Goal: Task Accomplishment & Management: Use online tool/utility

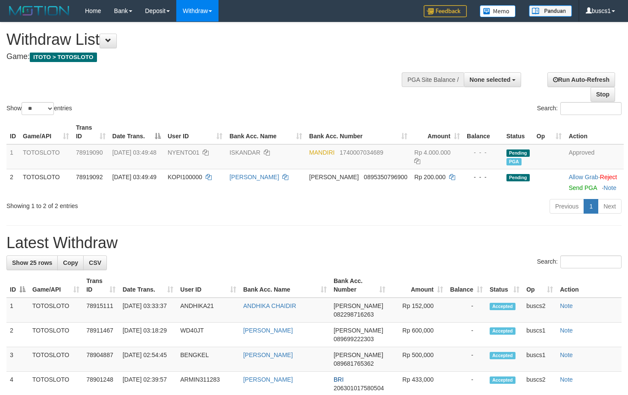
select select
select select "**"
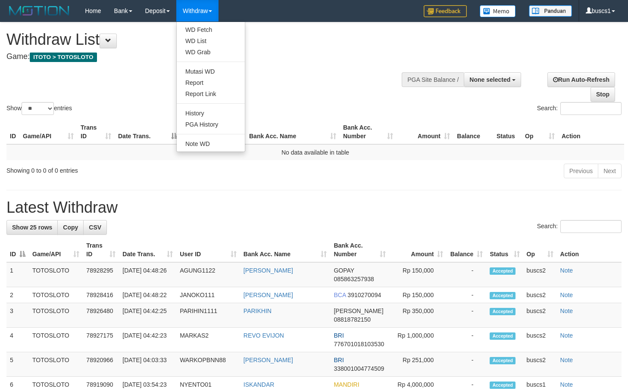
select select
select select "**"
click at [205, 27] on link "WD Fetch" at bounding box center [211, 29] width 68 height 11
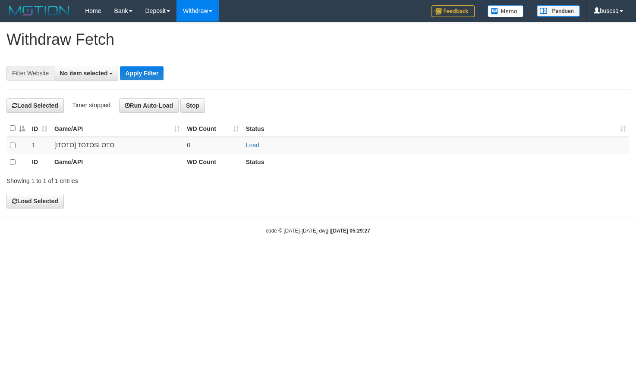
select select
click at [259, 144] on td "Load" at bounding box center [435, 145] width 387 height 17
click at [259, 144] on link "Load" at bounding box center [252, 145] width 13 height 7
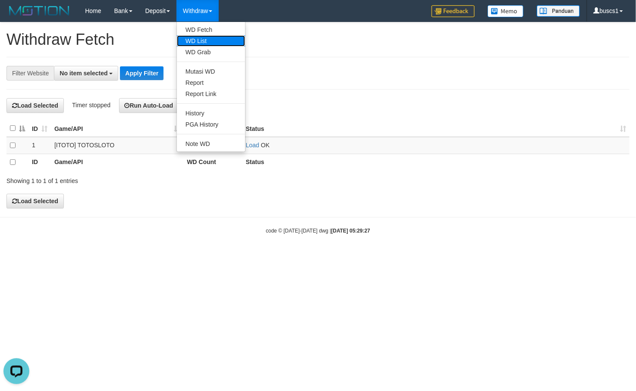
click at [198, 38] on link "WD List" at bounding box center [211, 40] width 68 height 11
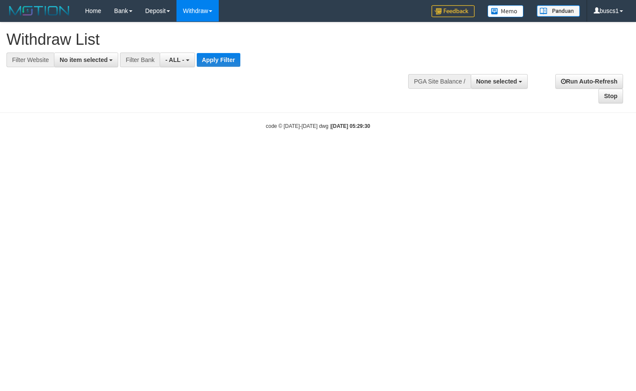
select select
drag, startPoint x: 94, startPoint y: 56, endPoint x: 81, endPoint y: 102, distance: 47.4
click at [94, 59] on span "No item selected" at bounding box center [83, 59] width 48 height 7
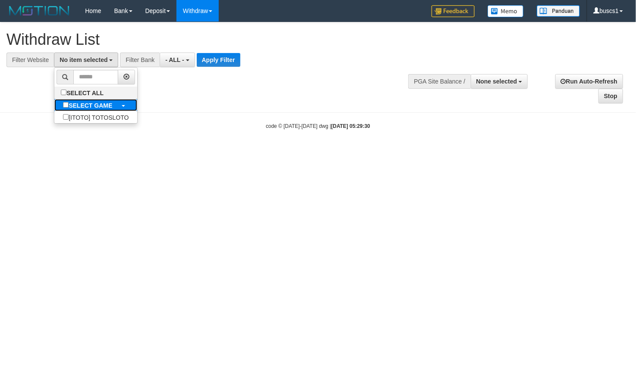
click at [81, 102] on label "SELECT GAME" at bounding box center [87, 105] width 66 height 12
select select "****"
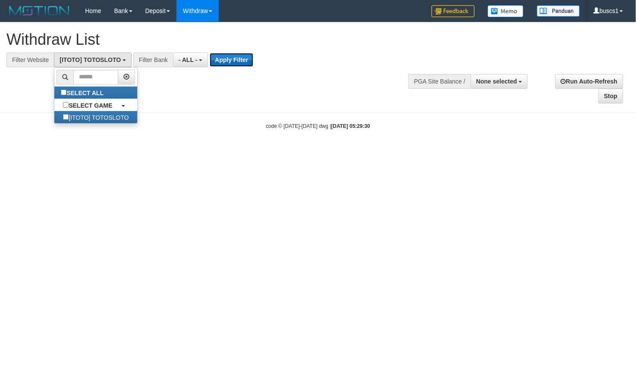
click at [247, 59] on button "Apply Filter" at bounding box center [232, 60] width 44 height 14
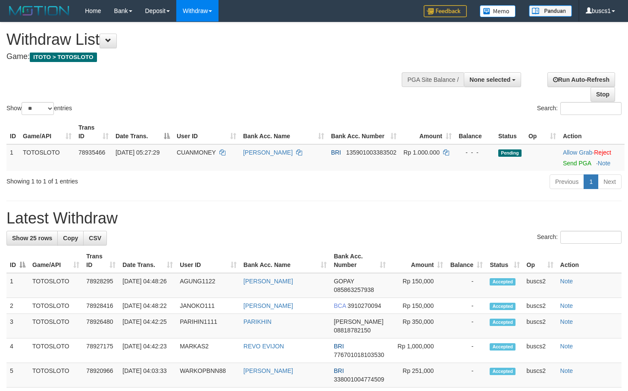
select select
select select "**"
click at [585, 161] on link "Send PGA" at bounding box center [577, 163] width 28 height 7
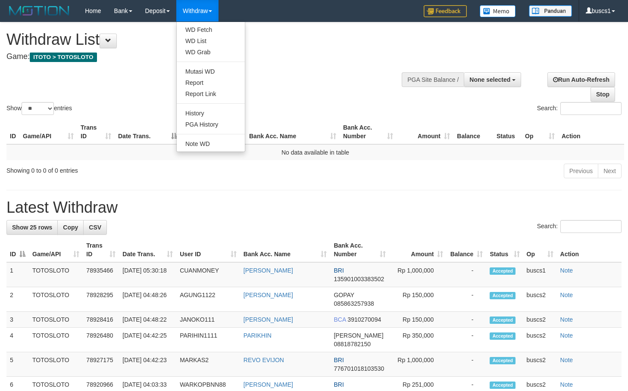
select select
select select "**"
click at [209, 31] on link "WD Fetch" at bounding box center [211, 29] width 68 height 11
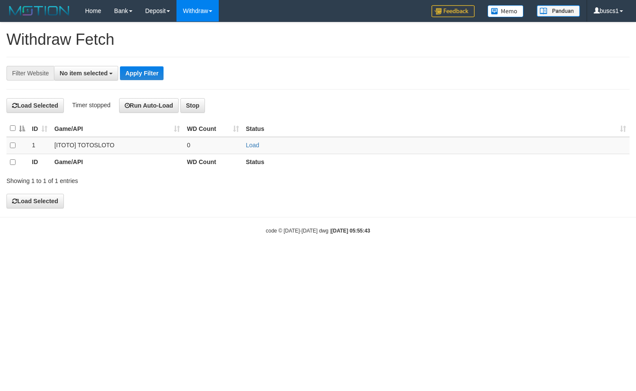
select select
click at [248, 143] on link "Load" at bounding box center [252, 145] width 13 height 7
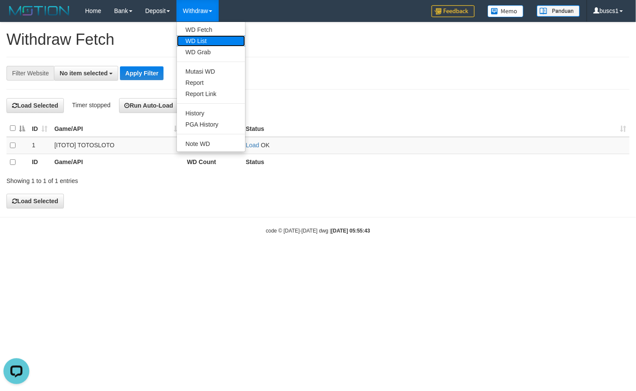
click at [207, 38] on link "WD List" at bounding box center [211, 40] width 68 height 11
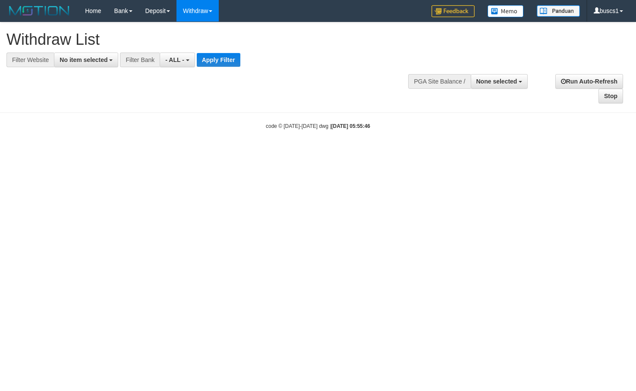
select select
click at [100, 61] on span "No item selected" at bounding box center [83, 59] width 48 height 7
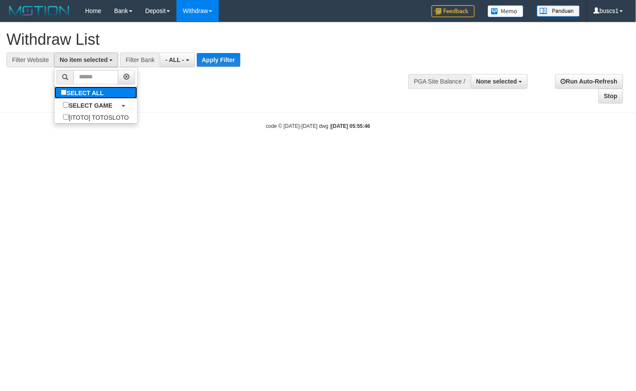
click at [97, 97] on label "SELECT ALL" at bounding box center [83, 93] width 58 height 12
select select "****"
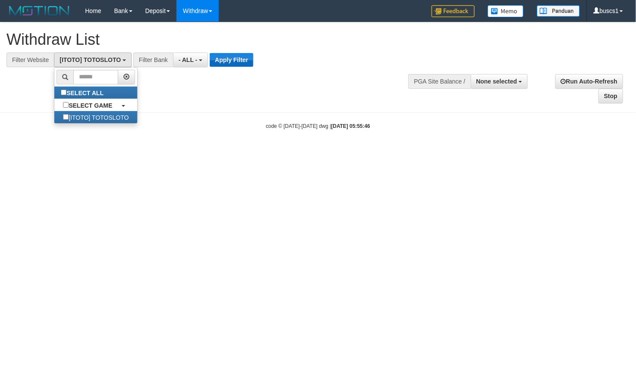
drag, startPoint x: 253, startPoint y: 53, endPoint x: 247, endPoint y: 54, distance: 6.1
click at [253, 53] on div "**********" at bounding box center [175, 60] width 351 height 15
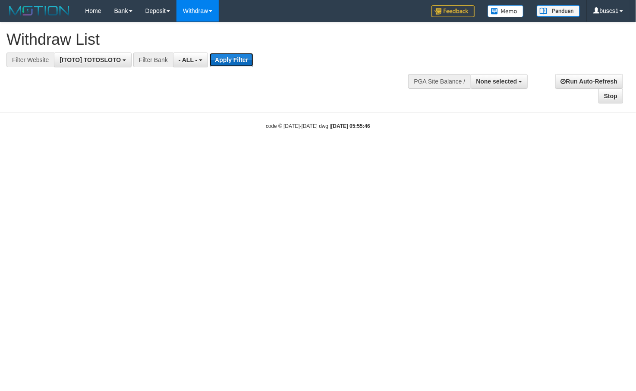
click at [247, 54] on button "Apply Filter" at bounding box center [232, 60] width 44 height 14
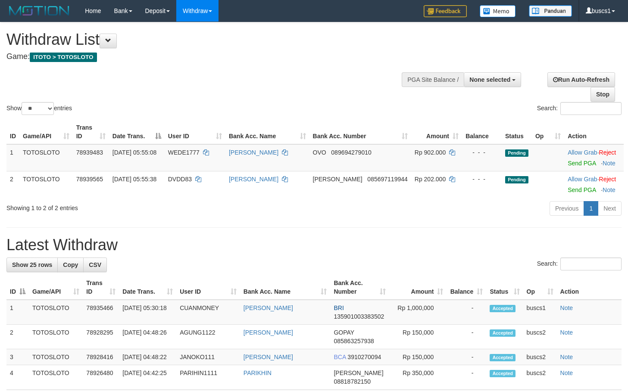
select select
select select "**"
click at [583, 160] on link "Send PGA" at bounding box center [582, 163] width 28 height 7
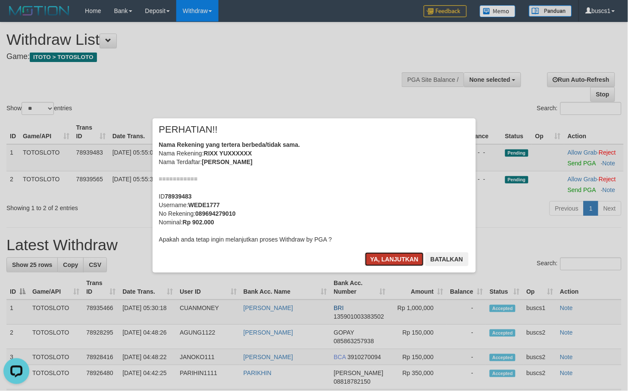
click at [388, 266] on button "Ya, lanjutkan" at bounding box center [394, 260] width 59 height 14
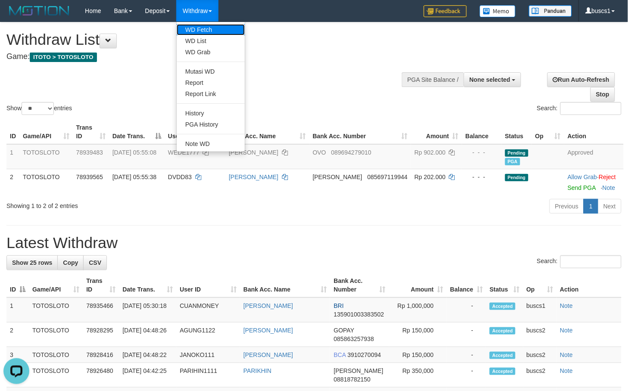
click at [201, 32] on link "WD Fetch" at bounding box center [211, 29] width 68 height 11
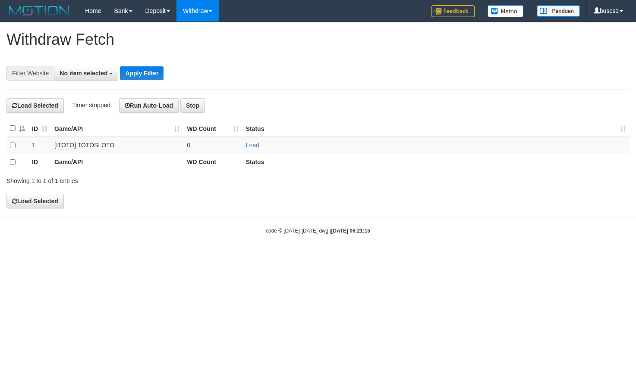
select select
click at [246, 147] on link "Load" at bounding box center [252, 145] width 13 height 7
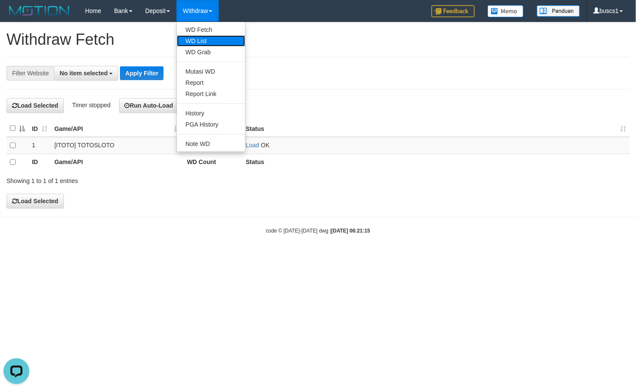
click at [208, 36] on link "WD List" at bounding box center [211, 40] width 68 height 11
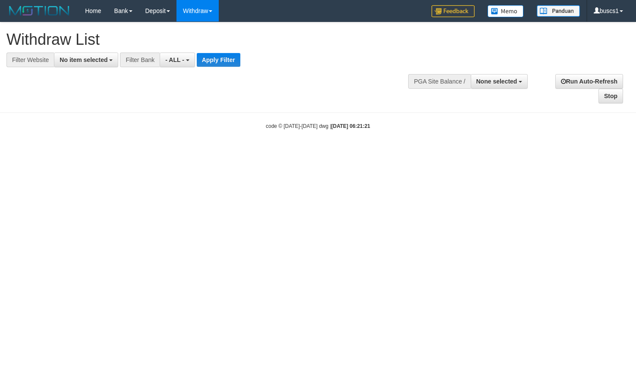
select select
click at [97, 63] on button "No item selected" at bounding box center [86, 60] width 64 height 15
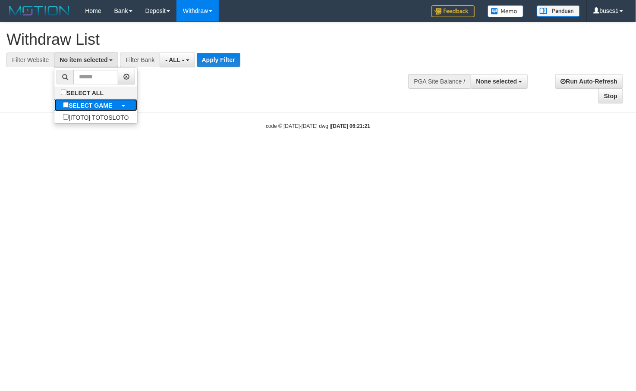
click at [79, 109] on b "SELECT GAME" at bounding box center [91, 105] width 44 height 7
select select "****"
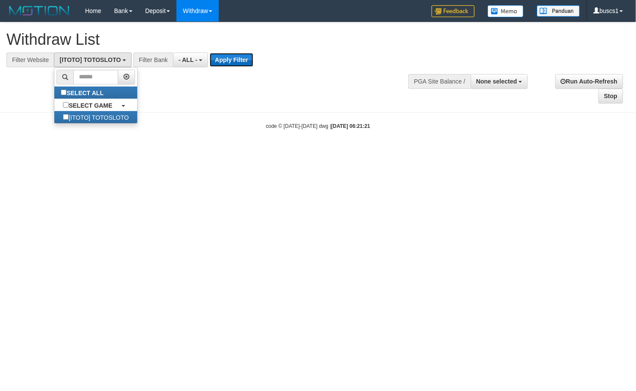
click at [241, 56] on button "Apply Filter" at bounding box center [232, 60] width 44 height 14
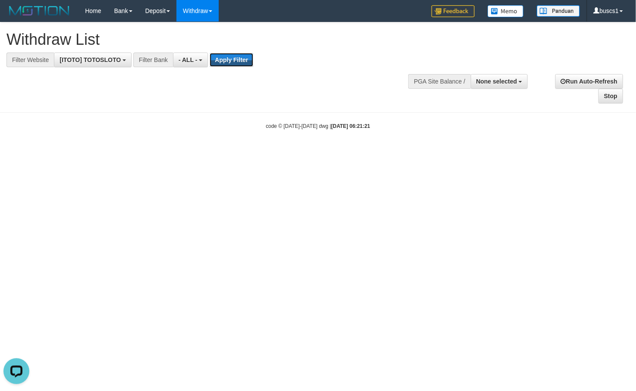
scroll to position [0, 0]
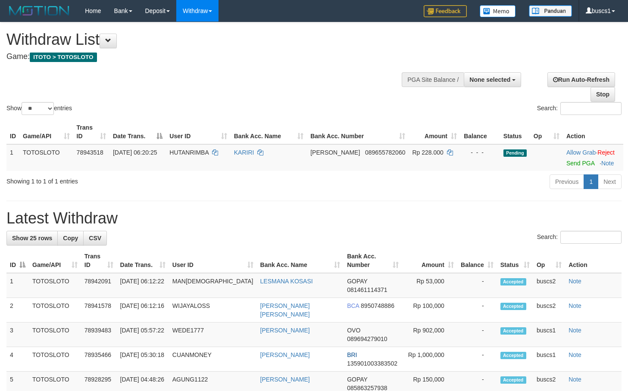
select select
select select "**"
click at [579, 160] on link "Send PGA" at bounding box center [581, 163] width 28 height 7
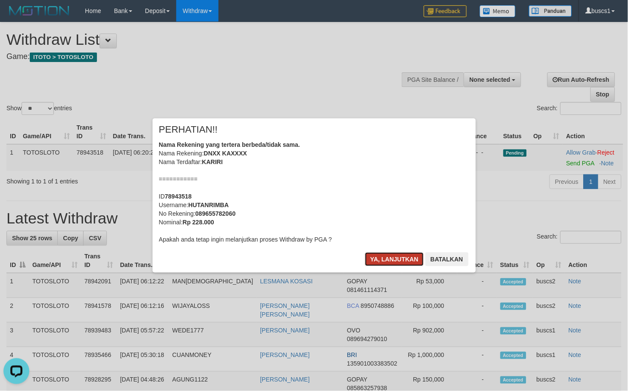
click at [395, 264] on button "Ya, lanjutkan" at bounding box center [394, 260] width 59 height 14
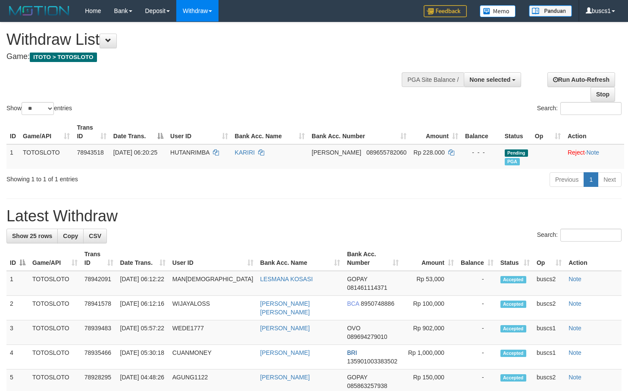
select select
select select "**"
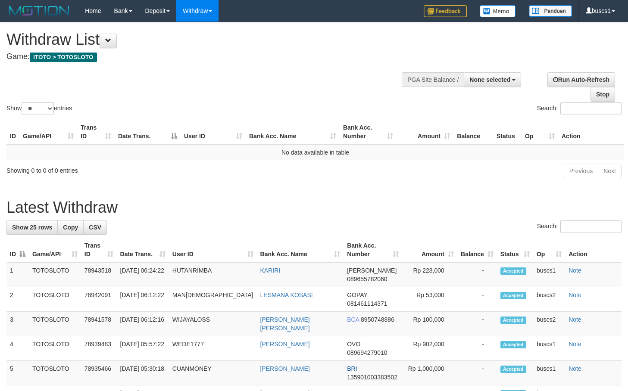
select select
select select "**"
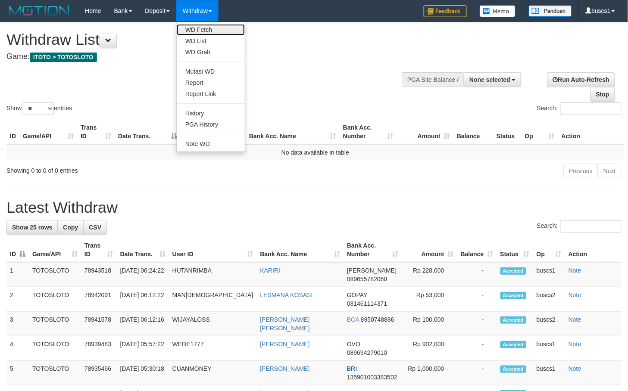
click at [209, 26] on link "WD Fetch" at bounding box center [211, 29] width 68 height 11
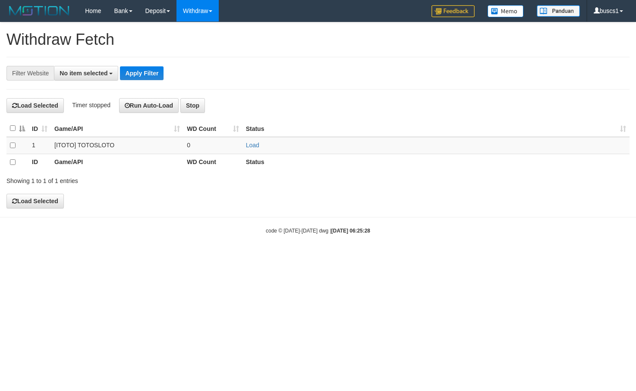
select select
click at [250, 146] on link "Load" at bounding box center [252, 145] width 13 height 7
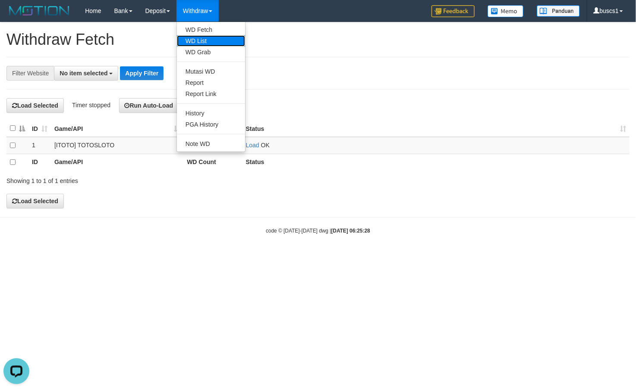
click at [210, 40] on link "WD List" at bounding box center [211, 40] width 68 height 11
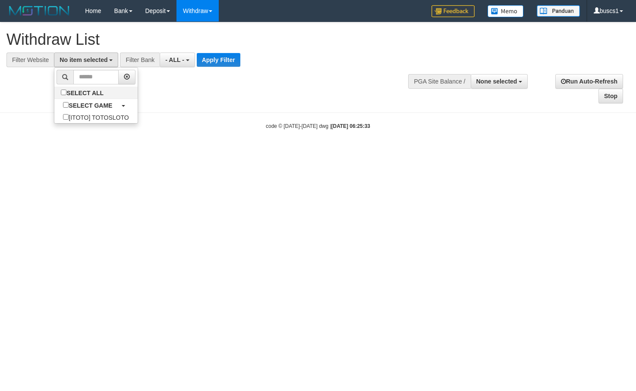
select select
drag, startPoint x: 0, startPoint y: 0, endPoint x: 89, endPoint y: 104, distance: 137.0
click at [75, 106] on b "SELECT GAME" at bounding box center [91, 105] width 44 height 7
select select "****"
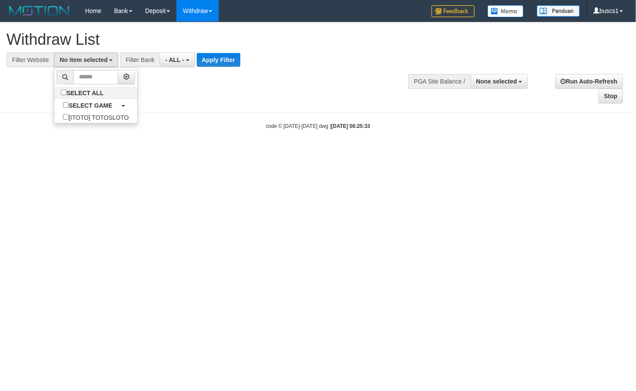
scroll to position [7, 0]
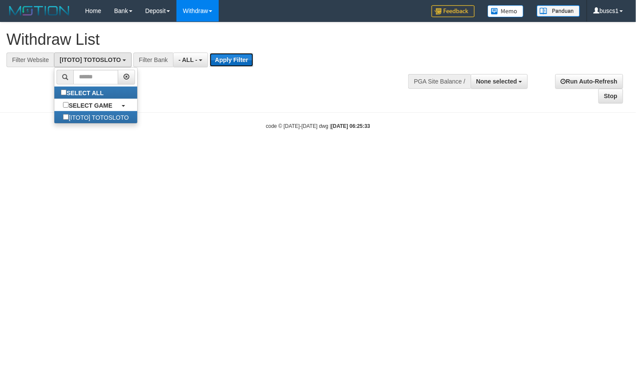
click at [228, 57] on button "Apply Filter" at bounding box center [232, 60] width 44 height 14
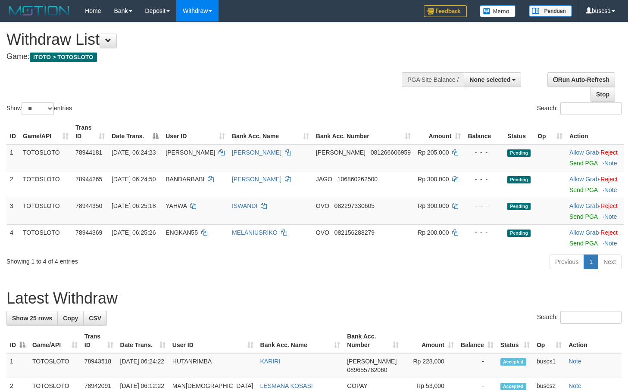
select select
select select "**"
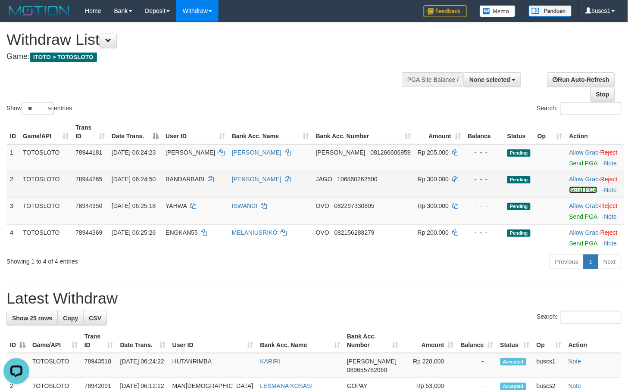
click at [580, 188] on link "Send PGA" at bounding box center [584, 190] width 28 height 7
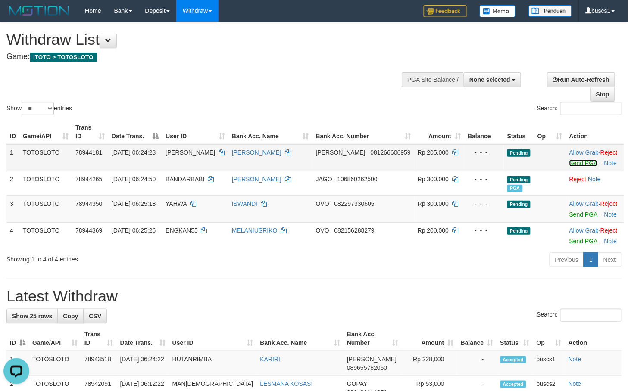
click at [580, 160] on link "Send PGA" at bounding box center [584, 163] width 28 height 7
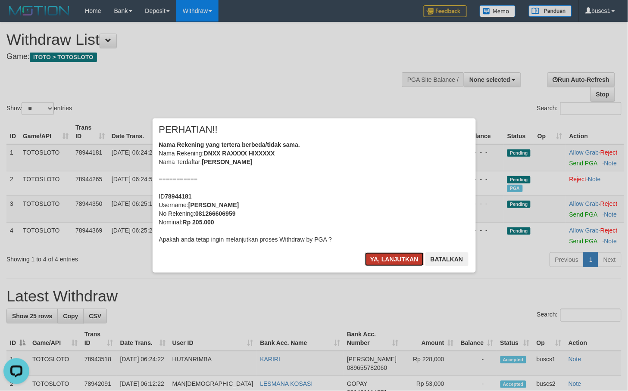
drag, startPoint x: 376, startPoint y: 260, endPoint x: 532, endPoint y: 247, distance: 156.1
click at [377, 260] on button "Ya, lanjutkan" at bounding box center [394, 260] width 59 height 14
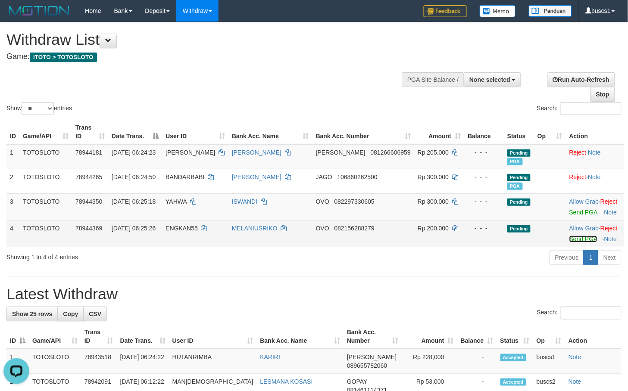
click at [580, 236] on link "Send PGA" at bounding box center [584, 239] width 28 height 7
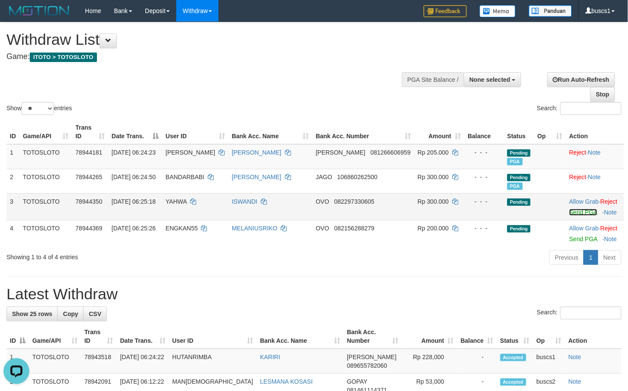
click at [583, 212] on link "Send PGA" at bounding box center [584, 212] width 28 height 7
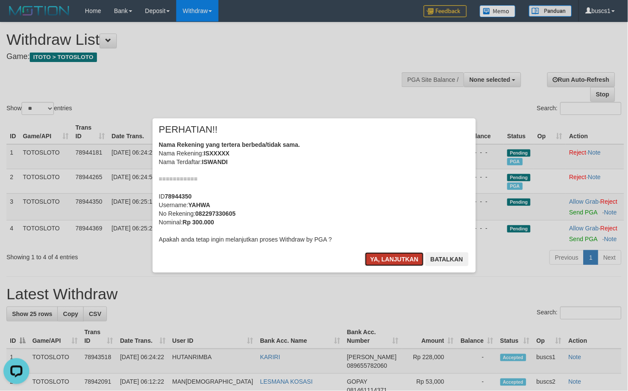
click at [388, 257] on button "Ya, lanjutkan" at bounding box center [394, 260] width 59 height 14
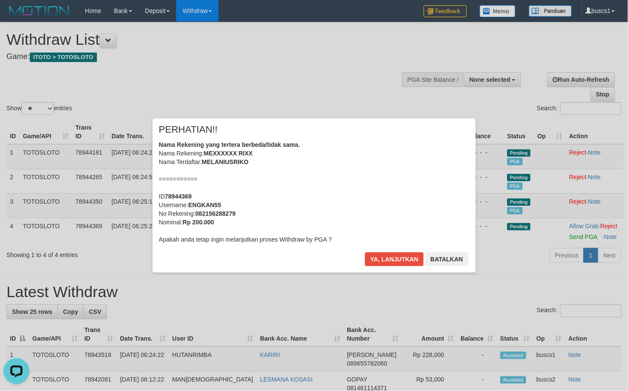
click at [572, 234] on div "× PERHATIAN!! Nama Rekening yang tertera berbeda/tidak sama. Nama Rekening: MEX…" at bounding box center [314, 195] width 628 height 189
drag, startPoint x: 382, startPoint y: 260, endPoint x: 381, endPoint y: 193, distance: 66.8
click at [381, 193] on div "× PERHATIAN!! Nama Rekening yang tertera berbeda/tidak sama. Nama Rekening: MEX…" at bounding box center [314, 196] width 323 height 154
click at [387, 257] on button "Ya, lanjutkan" at bounding box center [394, 260] width 59 height 14
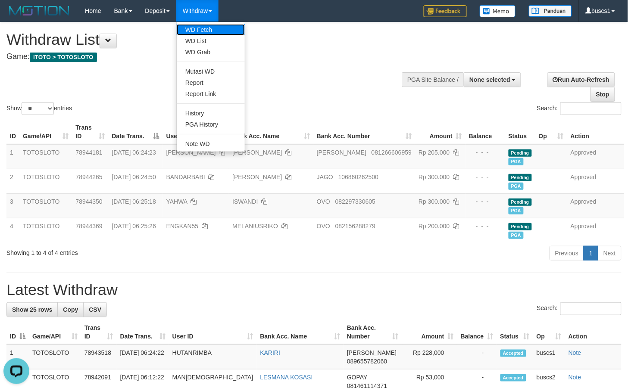
click at [208, 30] on link "WD Fetch" at bounding box center [211, 29] width 68 height 11
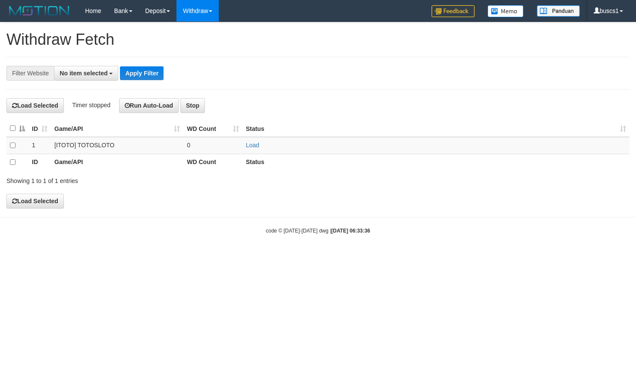
select select
click at [260, 146] on td "Load" at bounding box center [435, 145] width 387 height 17
click at [257, 147] on link "Load" at bounding box center [252, 145] width 13 height 7
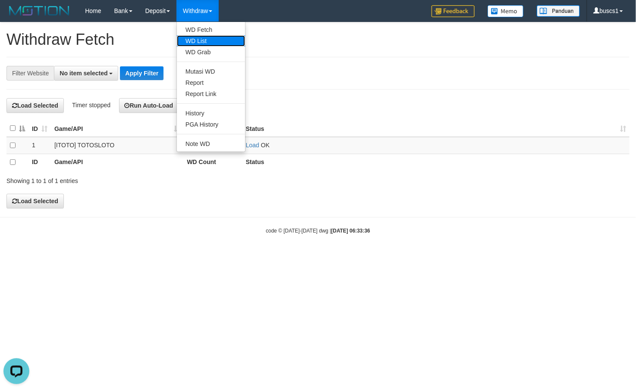
click at [210, 41] on link "WD List" at bounding box center [211, 40] width 68 height 11
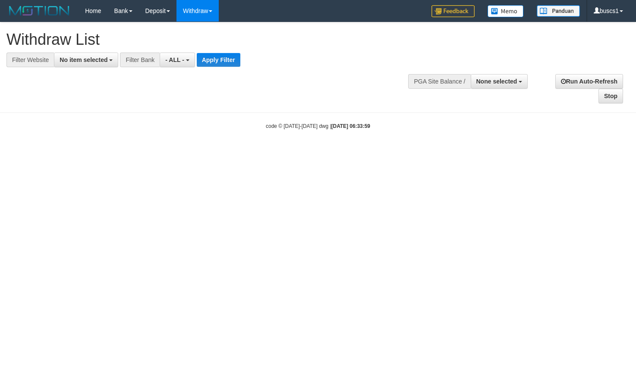
select select
drag, startPoint x: 76, startPoint y: 61, endPoint x: 71, endPoint y: 110, distance: 49.4
click at [75, 63] on span "No item selected" at bounding box center [83, 59] width 48 height 7
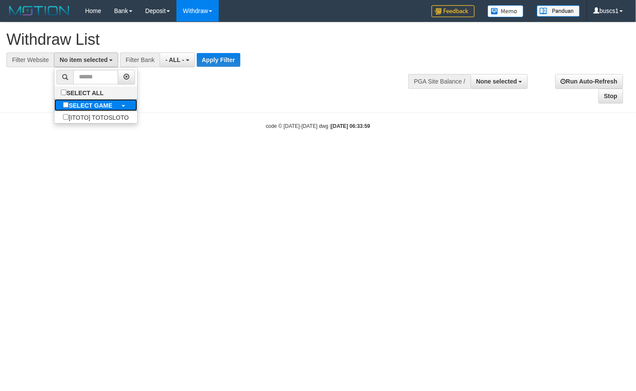
click at [71, 110] on label "SELECT GAME" at bounding box center [87, 105] width 66 height 12
select select "****"
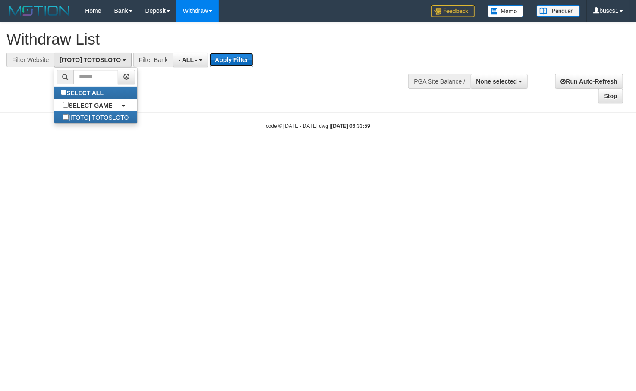
click at [232, 59] on button "Apply Filter" at bounding box center [232, 60] width 44 height 14
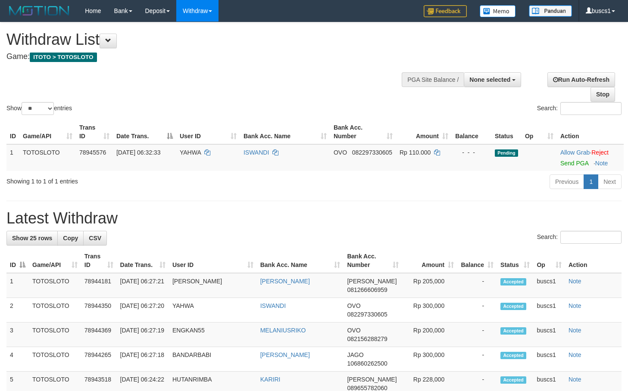
select select
select select "**"
click at [567, 166] on link "Send PGA" at bounding box center [575, 163] width 28 height 7
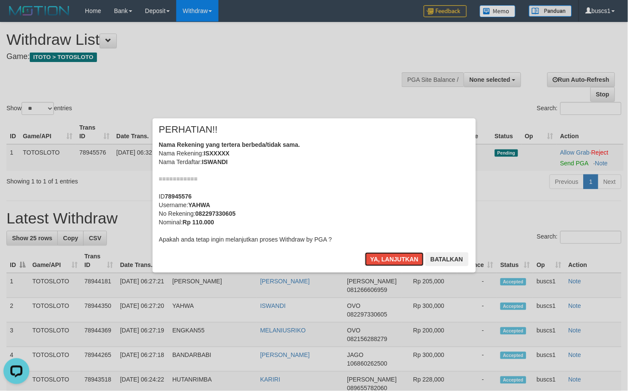
drag, startPoint x: 400, startPoint y: 260, endPoint x: 298, endPoint y: 113, distance: 179.0
click at [398, 257] on button "Ya, lanjutkan" at bounding box center [394, 260] width 59 height 14
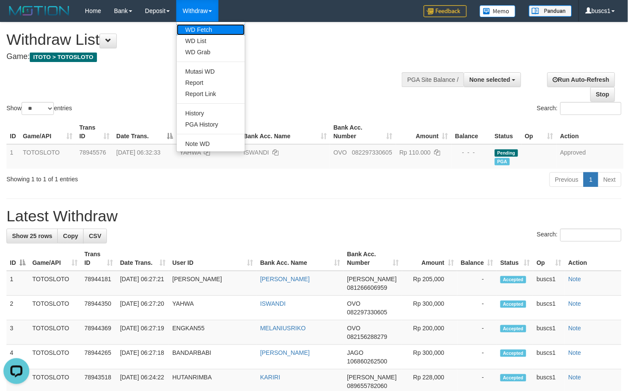
click at [206, 32] on link "WD Fetch" at bounding box center [211, 29] width 68 height 11
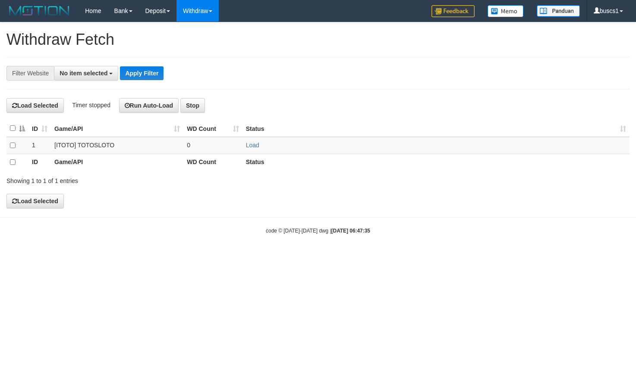
select select
click at [257, 143] on link "Load" at bounding box center [252, 145] width 13 height 7
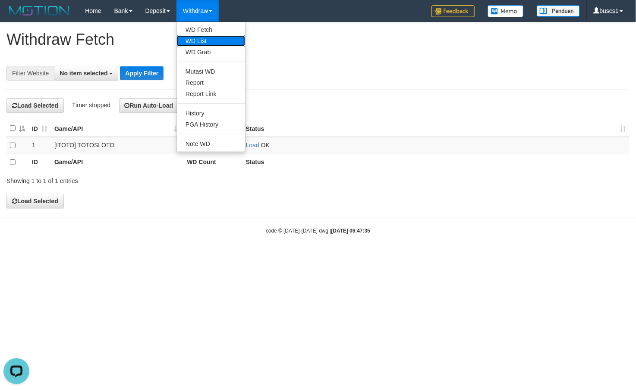
click at [197, 35] on link "WD List" at bounding box center [211, 40] width 68 height 11
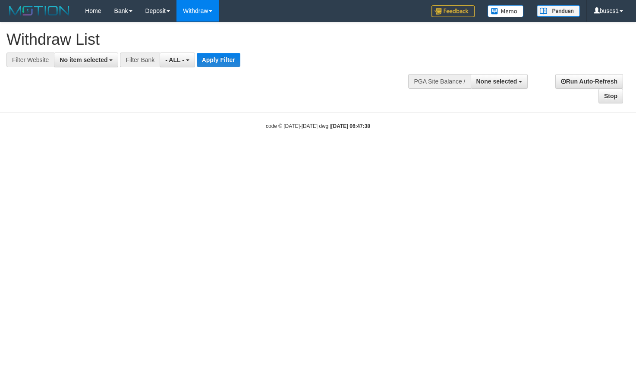
select select
drag, startPoint x: 97, startPoint y: 62, endPoint x: 72, endPoint y: 110, distance: 54.2
click at [97, 63] on span "No item selected" at bounding box center [83, 59] width 48 height 7
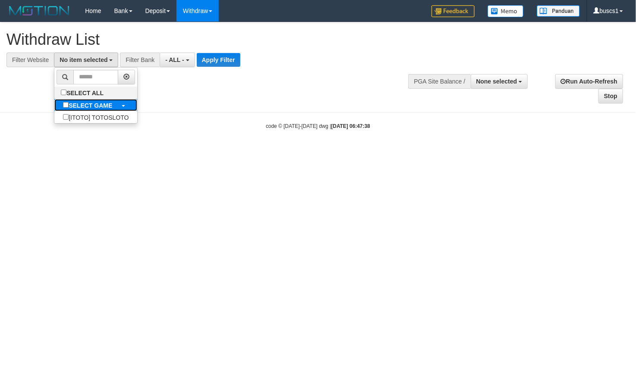
click at [72, 111] on label "SELECT GAME" at bounding box center [87, 105] width 66 height 12
select select "****"
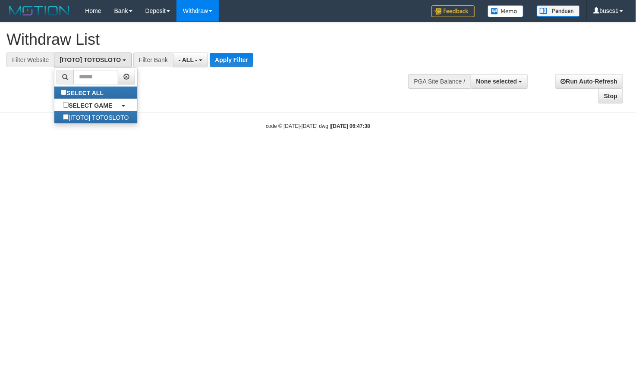
scroll to position [7, 0]
click at [227, 67] on div at bounding box center [317, 67] width 623 height 0
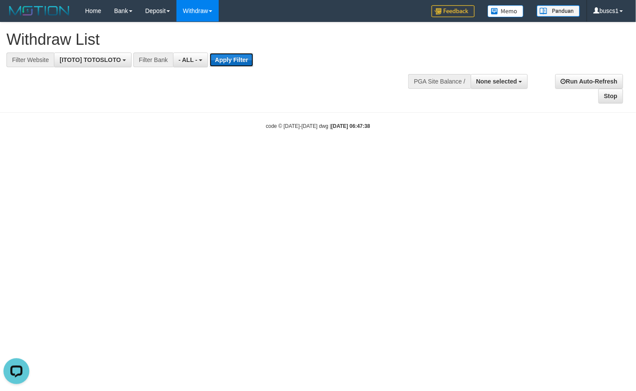
click at [231, 63] on button "Apply Filter" at bounding box center [232, 60] width 44 height 14
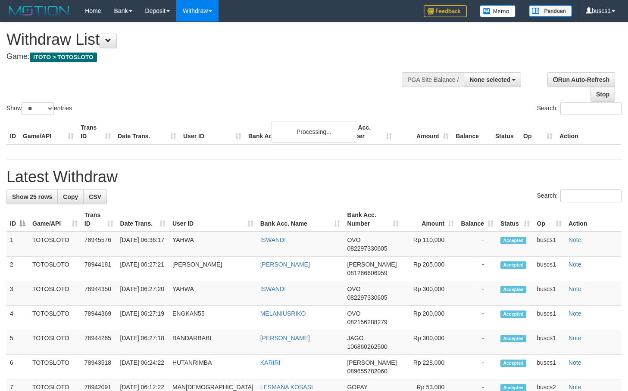
select select
select select "**"
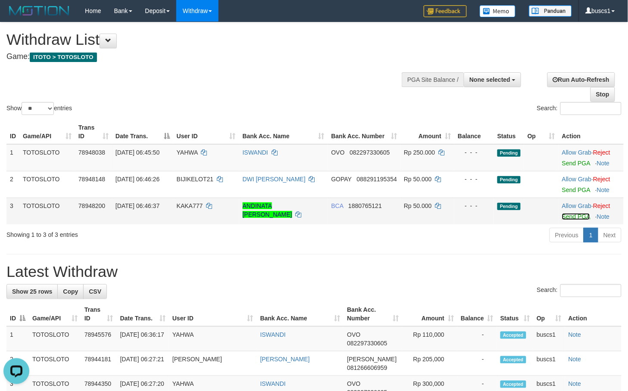
click at [574, 214] on link "Send PGA" at bounding box center [576, 216] width 28 height 7
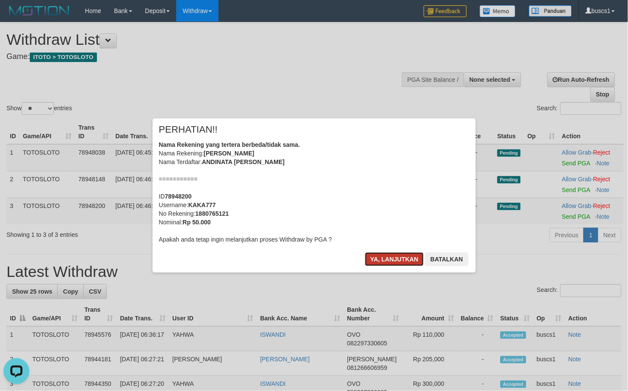
click at [382, 255] on button "Ya, lanjutkan" at bounding box center [394, 260] width 59 height 14
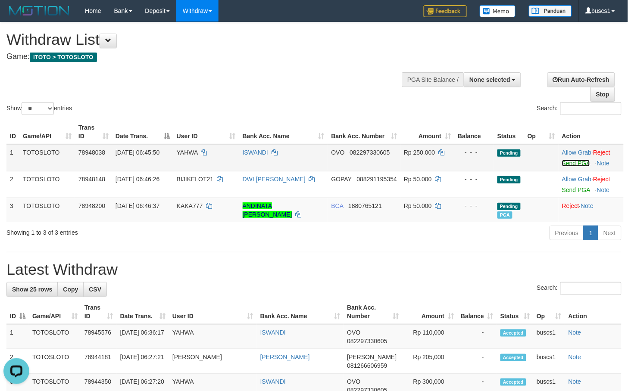
click at [583, 165] on link "Send PGA" at bounding box center [576, 163] width 28 height 7
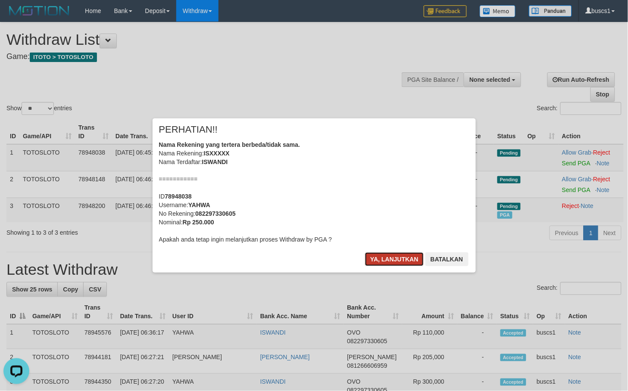
click at [395, 263] on button "Ya, lanjutkan" at bounding box center [394, 260] width 59 height 14
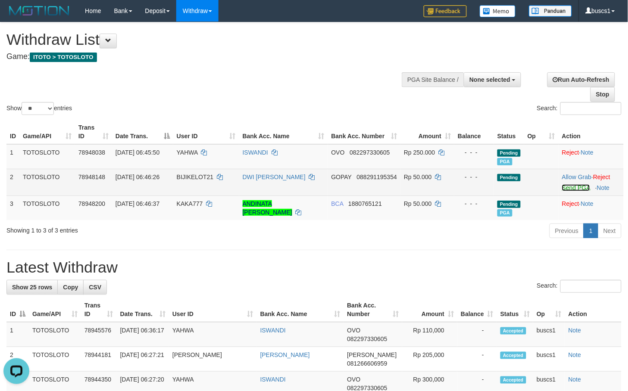
click at [572, 190] on link "Send PGA" at bounding box center [576, 188] width 28 height 7
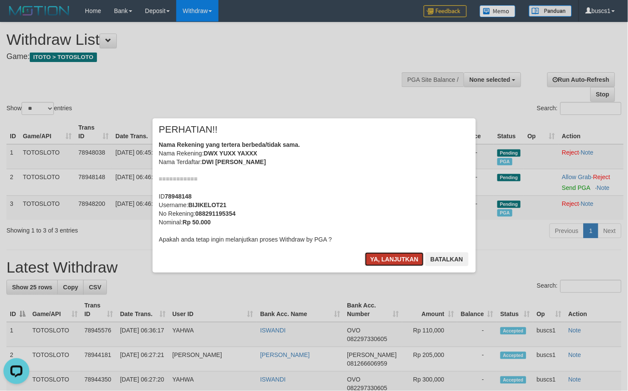
click at [383, 259] on button "Ya, lanjutkan" at bounding box center [394, 260] width 59 height 14
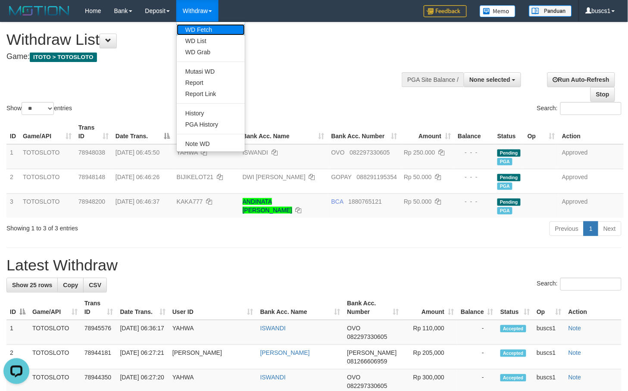
click at [209, 25] on link "WD Fetch" at bounding box center [211, 29] width 68 height 11
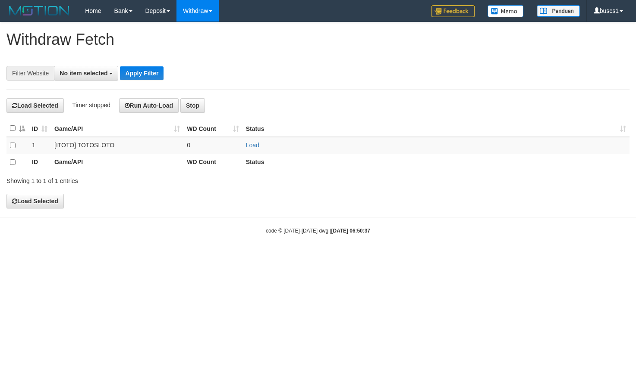
select select
click at [256, 144] on link "Load" at bounding box center [252, 145] width 13 height 7
click at [16, 131] on th at bounding box center [17, 128] width 22 height 17
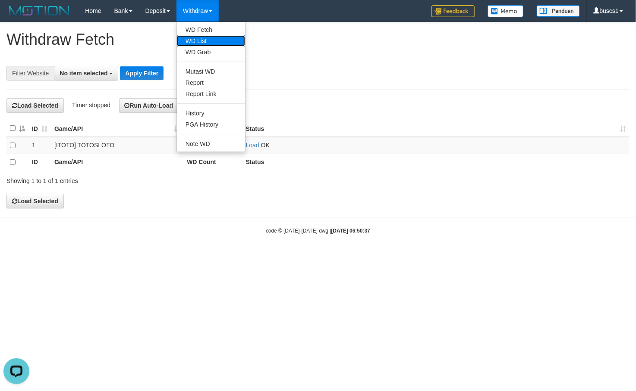
click at [193, 35] on link "WD List" at bounding box center [211, 40] width 68 height 11
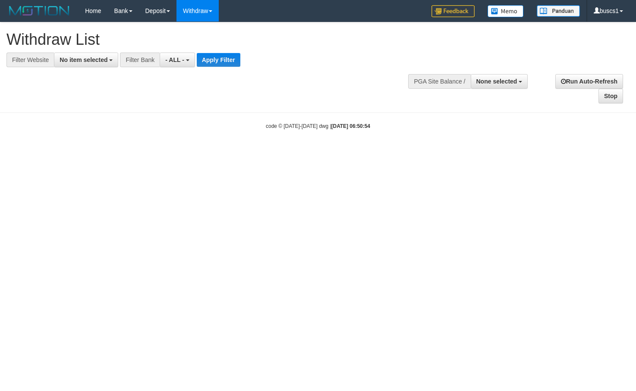
select select
click at [90, 59] on span "No item selected" at bounding box center [83, 59] width 48 height 7
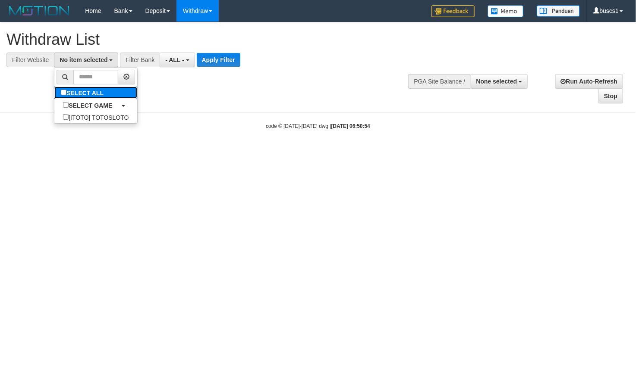
click at [79, 95] on label "SELECT ALL" at bounding box center [83, 93] width 58 height 12
select select "****"
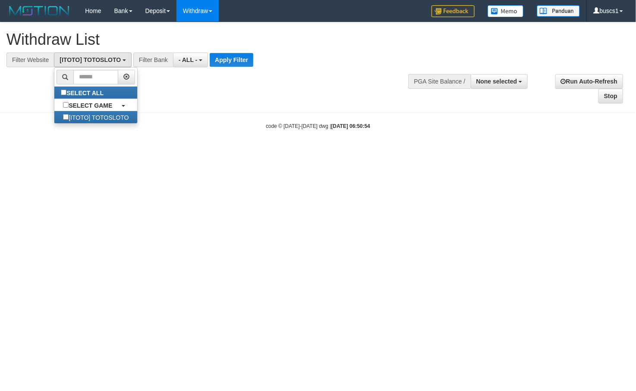
scroll to position [7, 0]
click at [235, 54] on button "Apply Filter" at bounding box center [232, 60] width 44 height 14
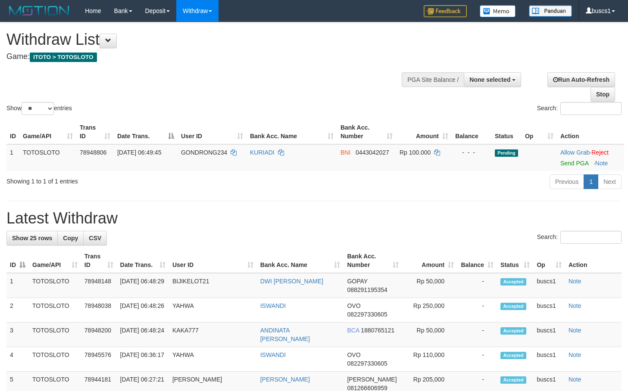
select select
select select "**"
click at [569, 160] on link "Send PGA" at bounding box center [575, 163] width 28 height 7
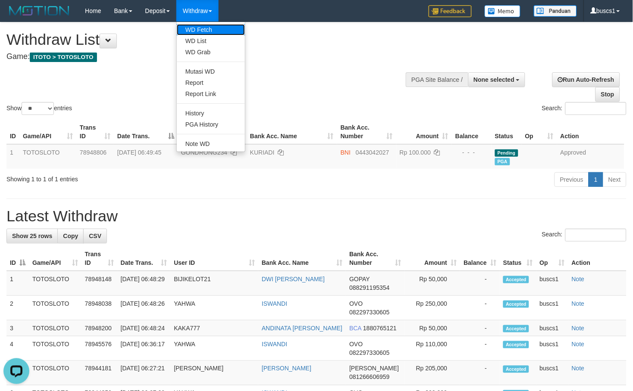
click at [208, 27] on link "WD Fetch" at bounding box center [211, 29] width 68 height 11
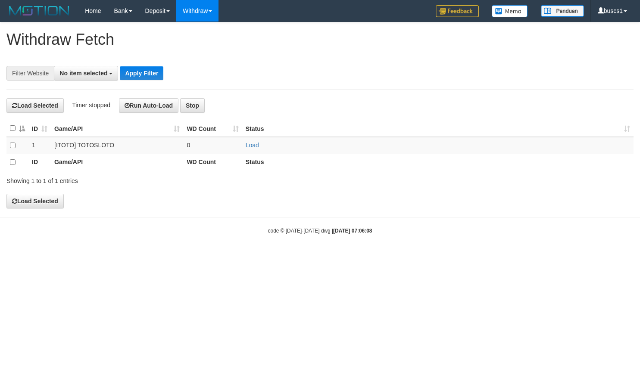
select select
click at [254, 147] on link "Load" at bounding box center [252, 145] width 13 height 7
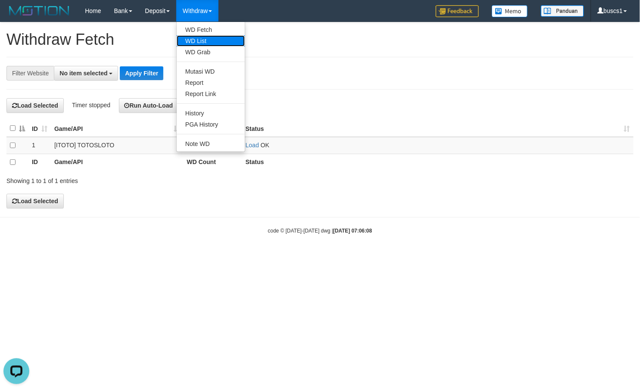
click at [205, 40] on link "WD List" at bounding box center [211, 40] width 68 height 11
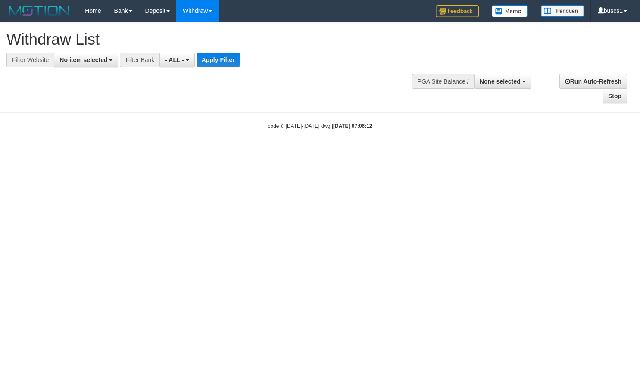
select select
click at [89, 56] on span "No item selected" at bounding box center [83, 59] width 48 height 7
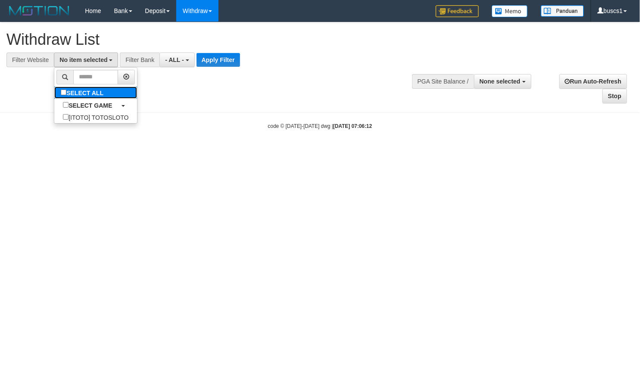
click at [72, 94] on label "SELECT ALL" at bounding box center [83, 93] width 58 height 12
select select "****"
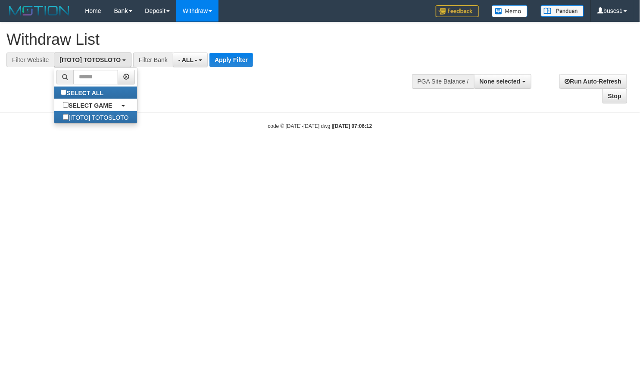
scroll to position [7, 0]
click at [210, 56] on button "Apply Filter" at bounding box center [232, 60] width 44 height 14
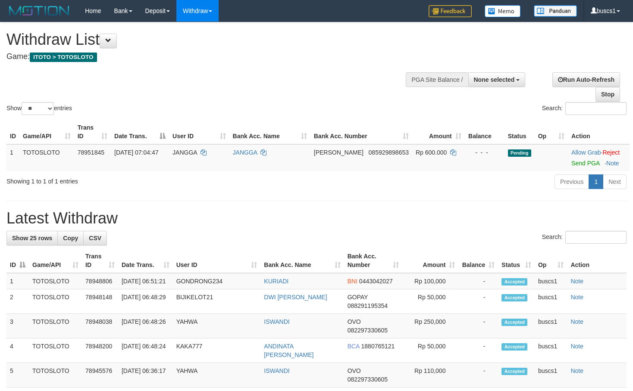
select select
select select "**"
click at [583, 161] on link "Send PGA" at bounding box center [585, 163] width 28 height 7
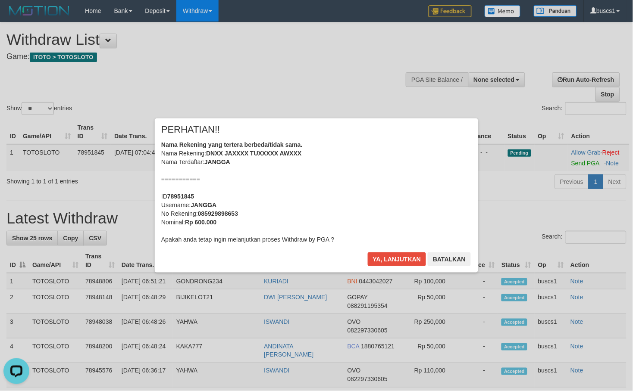
click at [391, 269] on div "Ya, lanjutkan Batalkan" at bounding box center [419, 263] width 105 height 20
click at [413, 260] on button "Ya, lanjutkan" at bounding box center [397, 260] width 59 height 14
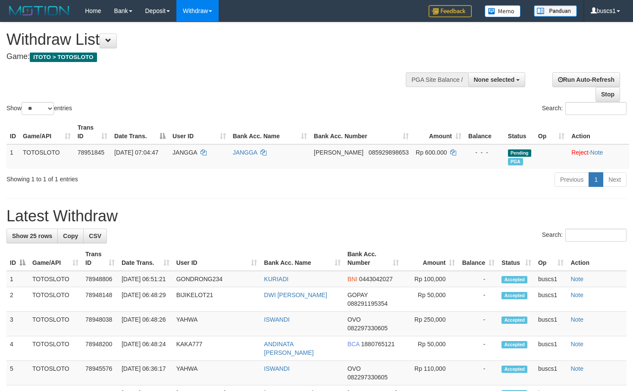
select select
select select "**"
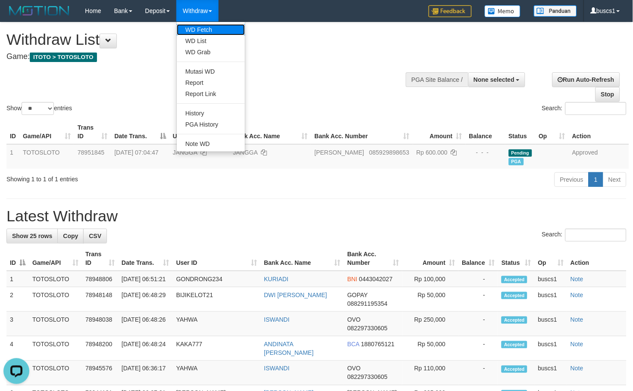
click at [204, 30] on link "WD Fetch" at bounding box center [211, 29] width 68 height 11
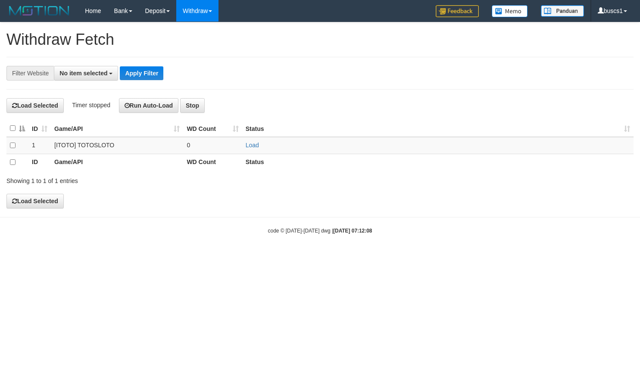
select select
click at [250, 143] on link "Load" at bounding box center [252, 145] width 13 height 7
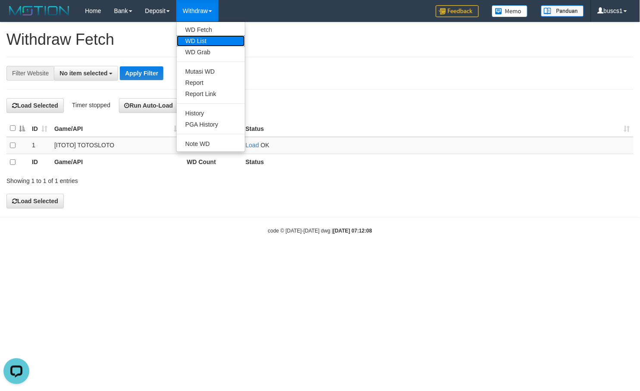
click at [205, 44] on link "WD List" at bounding box center [211, 40] width 68 height 11
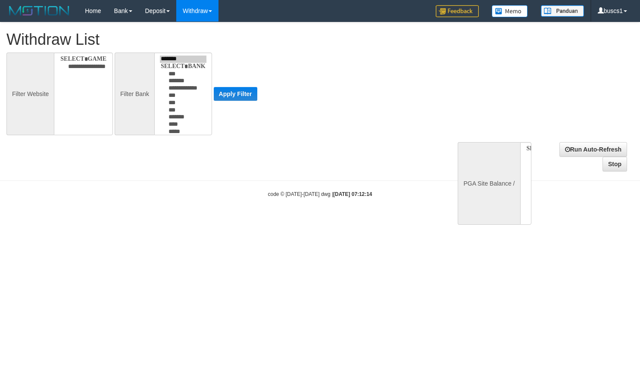
select select
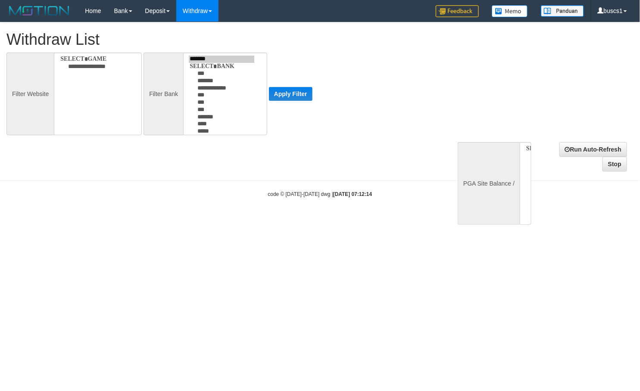
select select
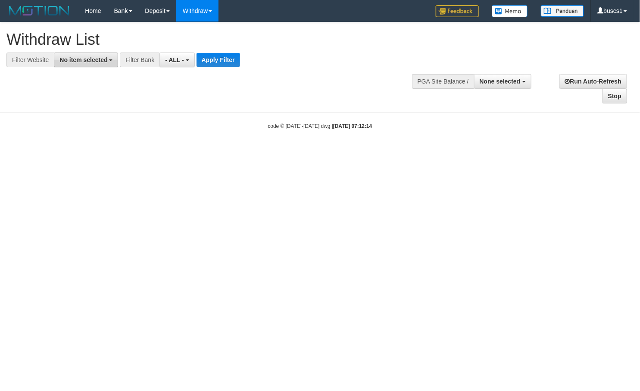
click at [103, 58] on span "No item selected" at bounding box center [83, 59] width 48 height 7
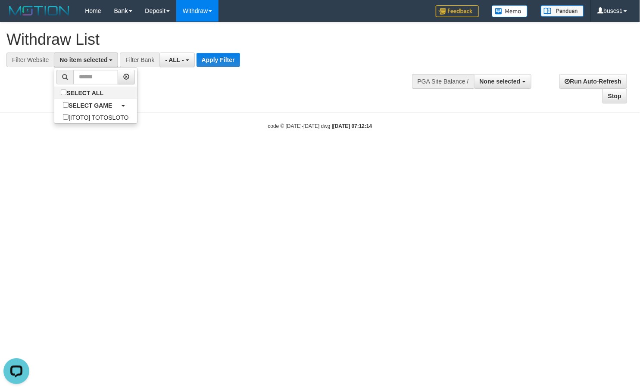
click at [123, 86] on li at bounding box center [95, 77] width 83 height 19
click at [119, 92] on link "SELECT ALL" at bounding box center [95, 93] width 83 height 12
click at [116, 97] on link "SELECT ALL" at bounding box center [95, 93] width 83 height 12
click at [100, 98] on label "SELECT ALL" at bounding box center [83, 93] width 58 height 12
select select "****"
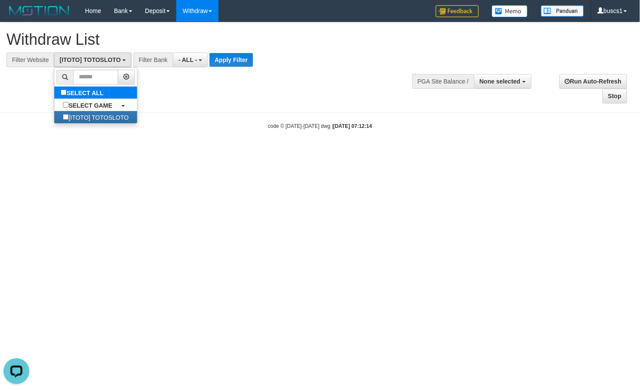
scroll to position [7, 0]
click at [221, 58] on button "Apply Filter" at bounding box center [232, 60] width 44 height 14
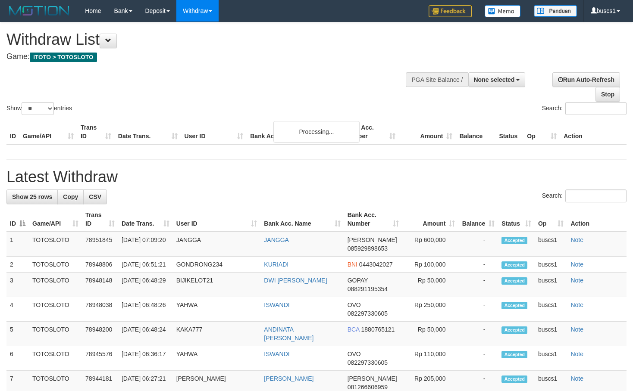
select select
select select "**"
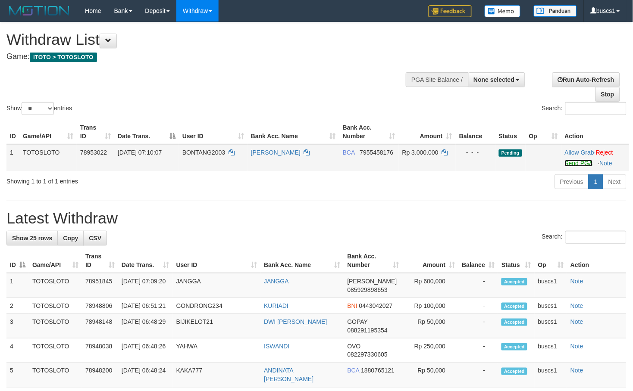
click at [576, 163] on link "Send PGA" at bounding box center [579, 163] width 28 height 7
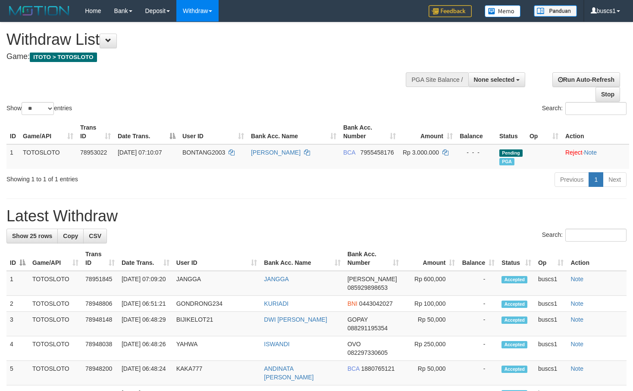
select select
select select "**"
select select
select select "**"
select select
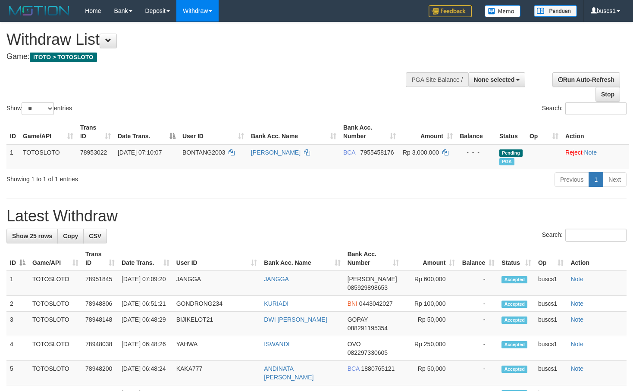
select select "**"
select select
select select "**"
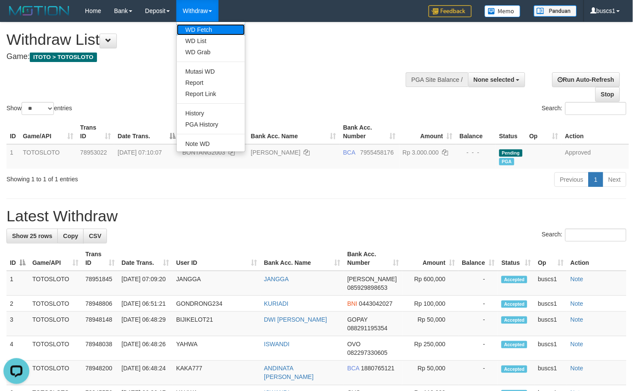
click at [197, 28] on link "WD Fetch" at bounding box center [211, 29] width 68 height 11
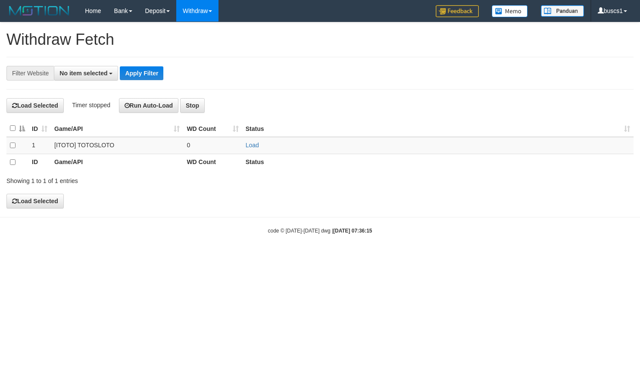
select select
click at [260, 147] on td "Load" at bounding box center [437, 145] width 391 height 17
click at [259, 147] on link "Load" at bounding box center [252, 145] width 13 height 7
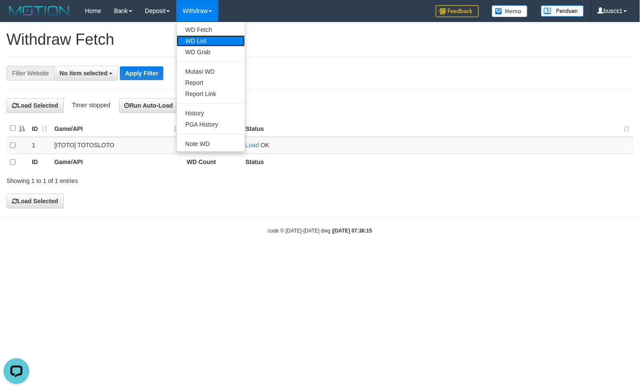
click at [200, 44] on link "WD List" at bounding box center [211, 40] width 68 height 11
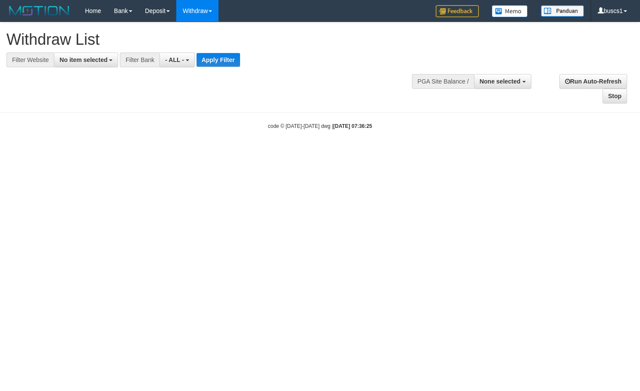
select select
click at [77, 62] on span "No item selected" at bounding box center [83, 59] width 48 height 7
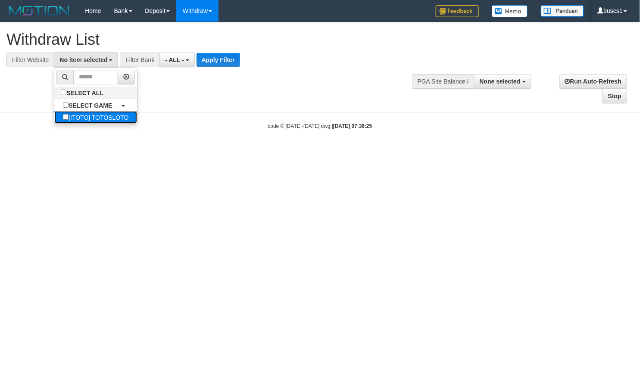
click at [92, 114] on label "[ITOTO] TOTOSLOTO" at bounding box center [95, 117] width 83 height 12
select select "****"
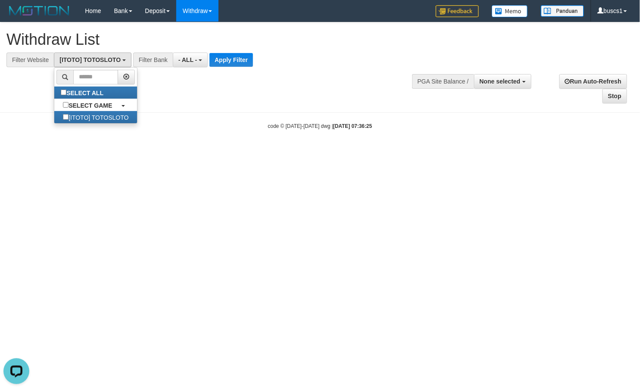
scroll to position [7, 0]
click at [230, 67] on div at bounding box center [319, 67] width 627 height 0
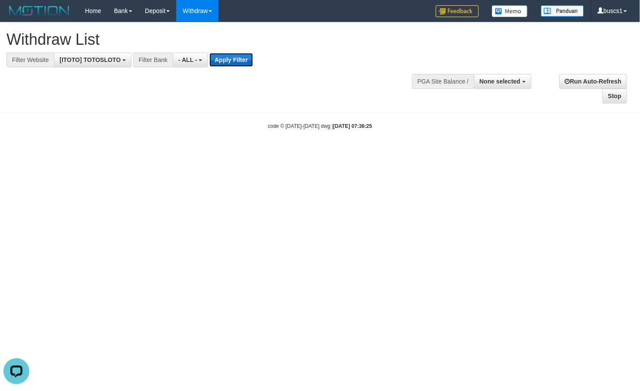
click at [235, 63] on button "Apply Filter" at bounding box center [232, 60] width 44 height 14
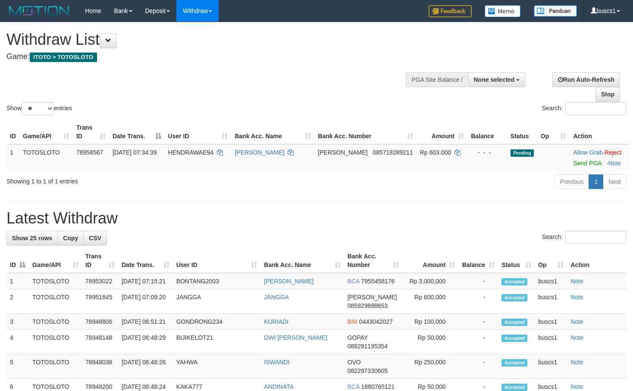
select select
select select "**"
click at [598, 164] on span "Send PGA" at bounding box center [599, 162] width 53 height 10
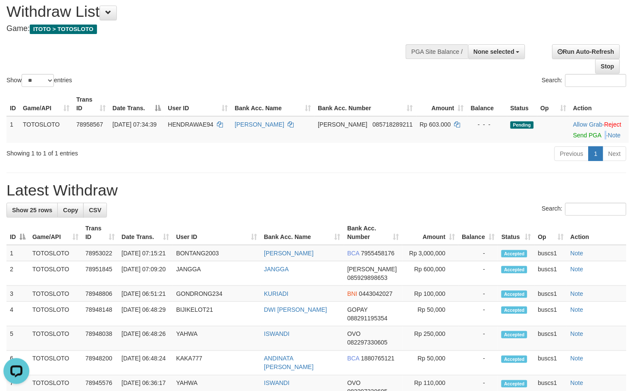
scroll to position [23, 0]
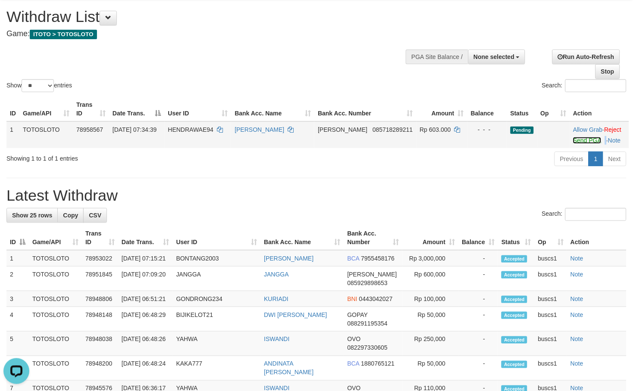
click at [580, 138] on link "Send PGA" at bounding box center [587, 140] width 28 height 7
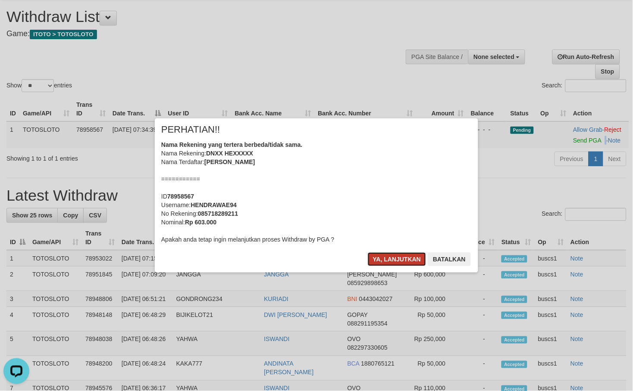
drag, startPoint x: 389, startPoint y: 266, endPoint x: 388, endPoint y: 254, distance: 12.1
click at [389, 266] on button "Ya, lanjutkan" at bounding box center [397, 260] width 59 height 14
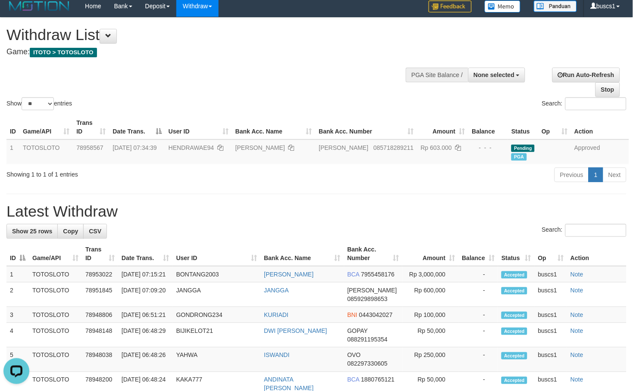
scroll to position [0, 0]
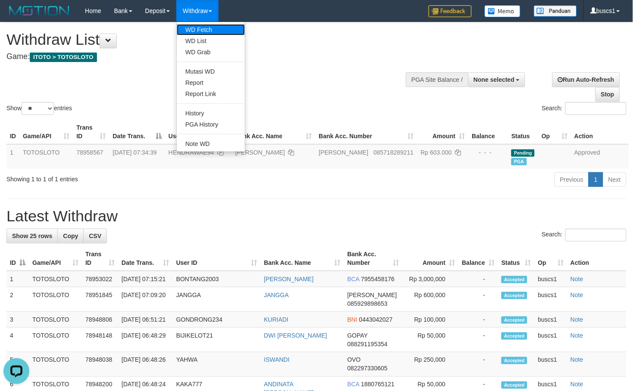
click at [204, 25] on link "WD Fetch" at bounding box center [211, 29] width 68 height 11
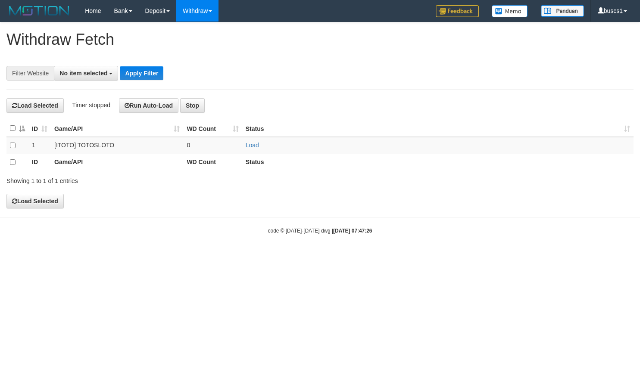
select select
click at [252, 146] on link "Load" at bounding box center [252, 145] width 13 height 7
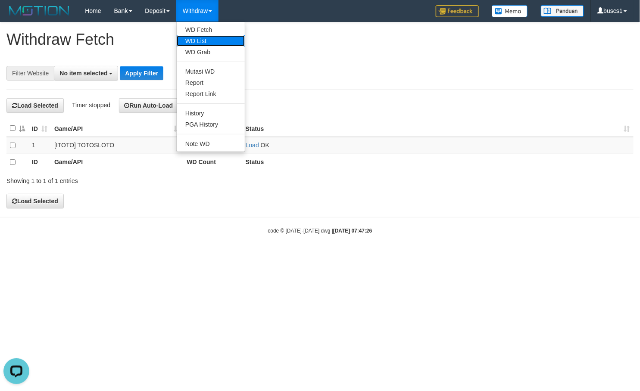
click at [206, 35] on link "WD List" at bounding box center [211, 40] width 68 height 11
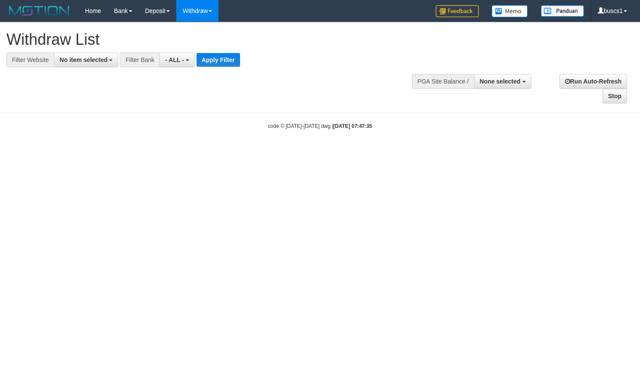
select select
click at [110, 60] on b "button" at bounding box center [110, 60] width 3 height 2
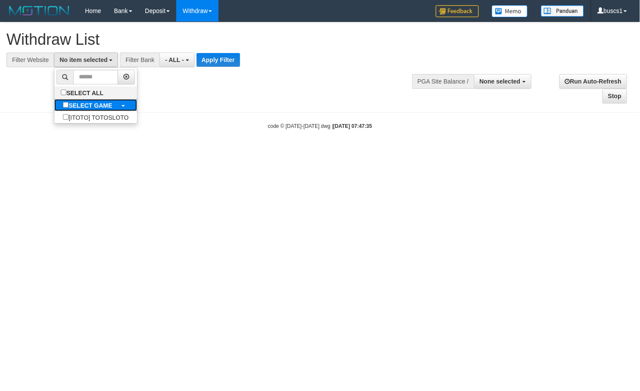
click at [93, 110] on label "SELECT GAME" at bounding box center [87, 105] width 66 height 12
select select "****"
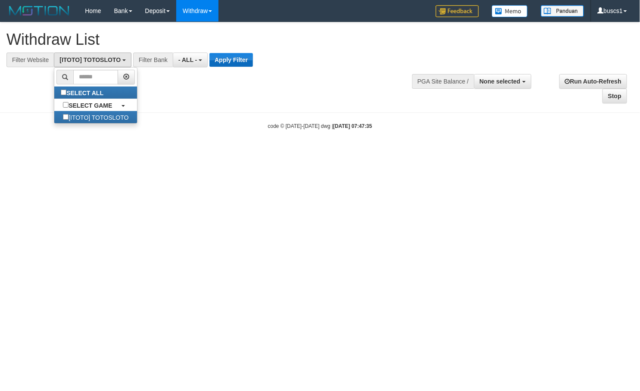
scroll to position [7, 0]
click at [250, 59] on button "Apply Filter" at bounding box center [232, 60] width 44 height 14
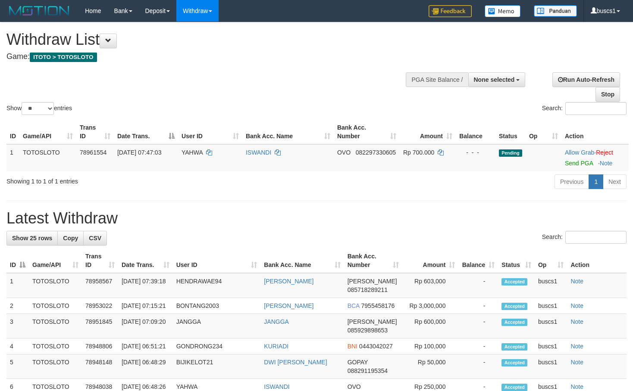
select select
select select "**"
click at [576, 161] on link "Send PGA" at bounding box center [579, 163] width 28 height 7
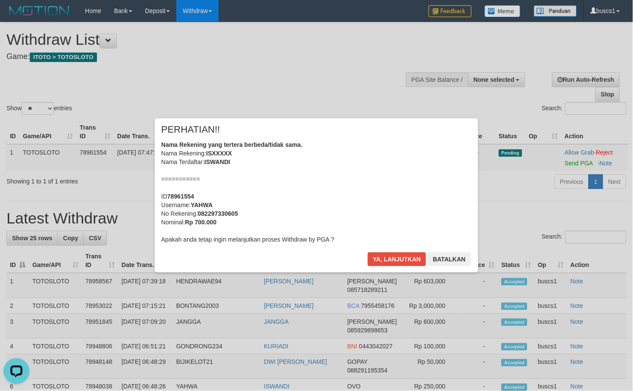
click at [404, 271] on div "Ya, lanjutkan Batalkan" at bounding box center [419, 263] width 105 height 20
click at [369, 255] on button "Ya, lanjutkan" at bounding box center [397, 260] width 59 height 14
